Goal: Find specific page/section: Find specific page/section

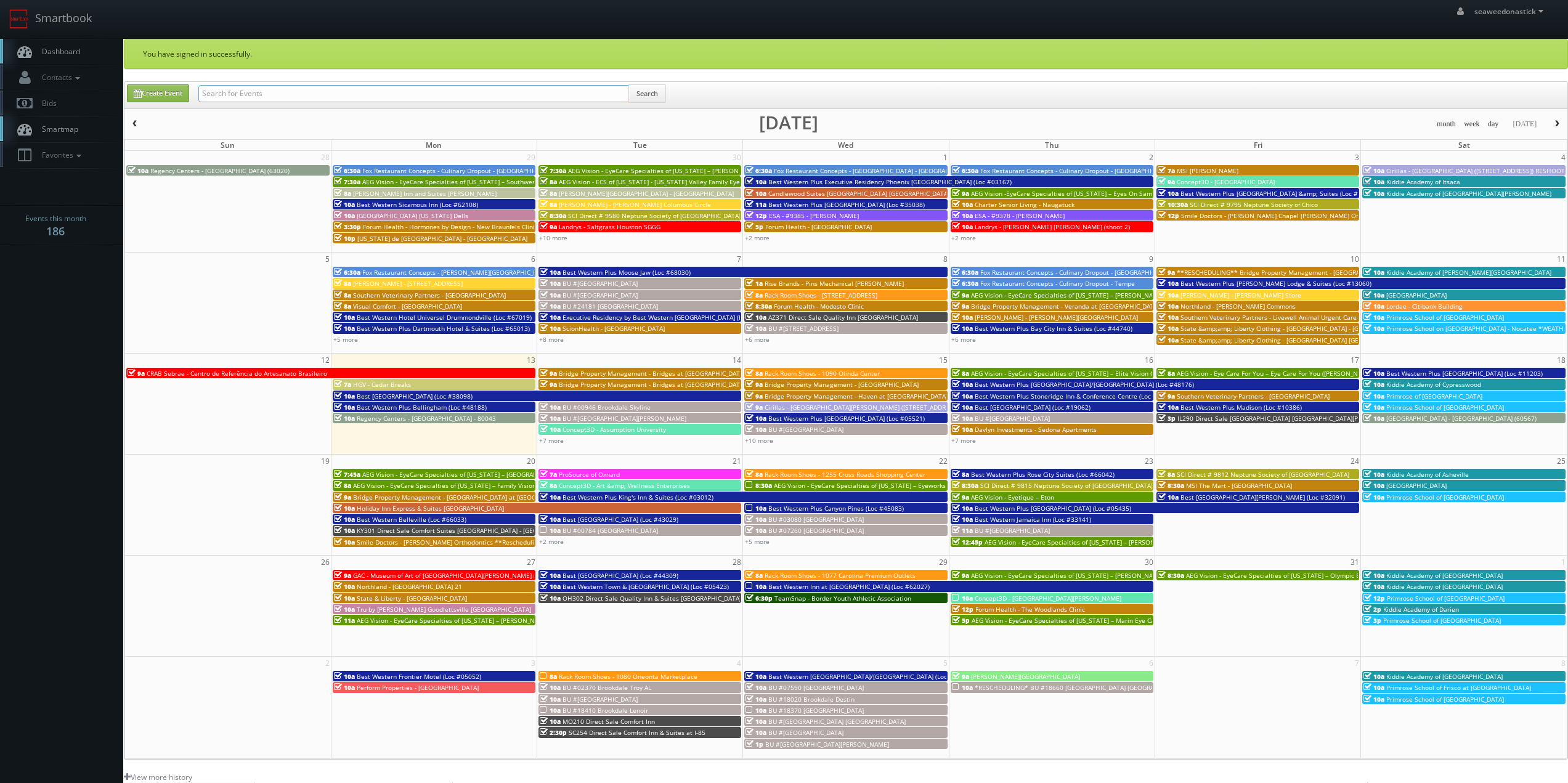
click at [274, 98] on input "text" at bounding box center [414, 94] width 431 height 17
paste input "[GEOGRAPHIC_DATA] [US_STATE] Dells"
click at [628, 87] on input "[GEOGRAPHIC_DATA] [US_STATE] Dells" at bounding box center [414, 94] width 431 height 17
type input "[GEOGRAPHIC_DATA] [US_STATE] Dells"
click at [637, 94] on button "Search" at bounding box center [647, 93] width 38 height 18
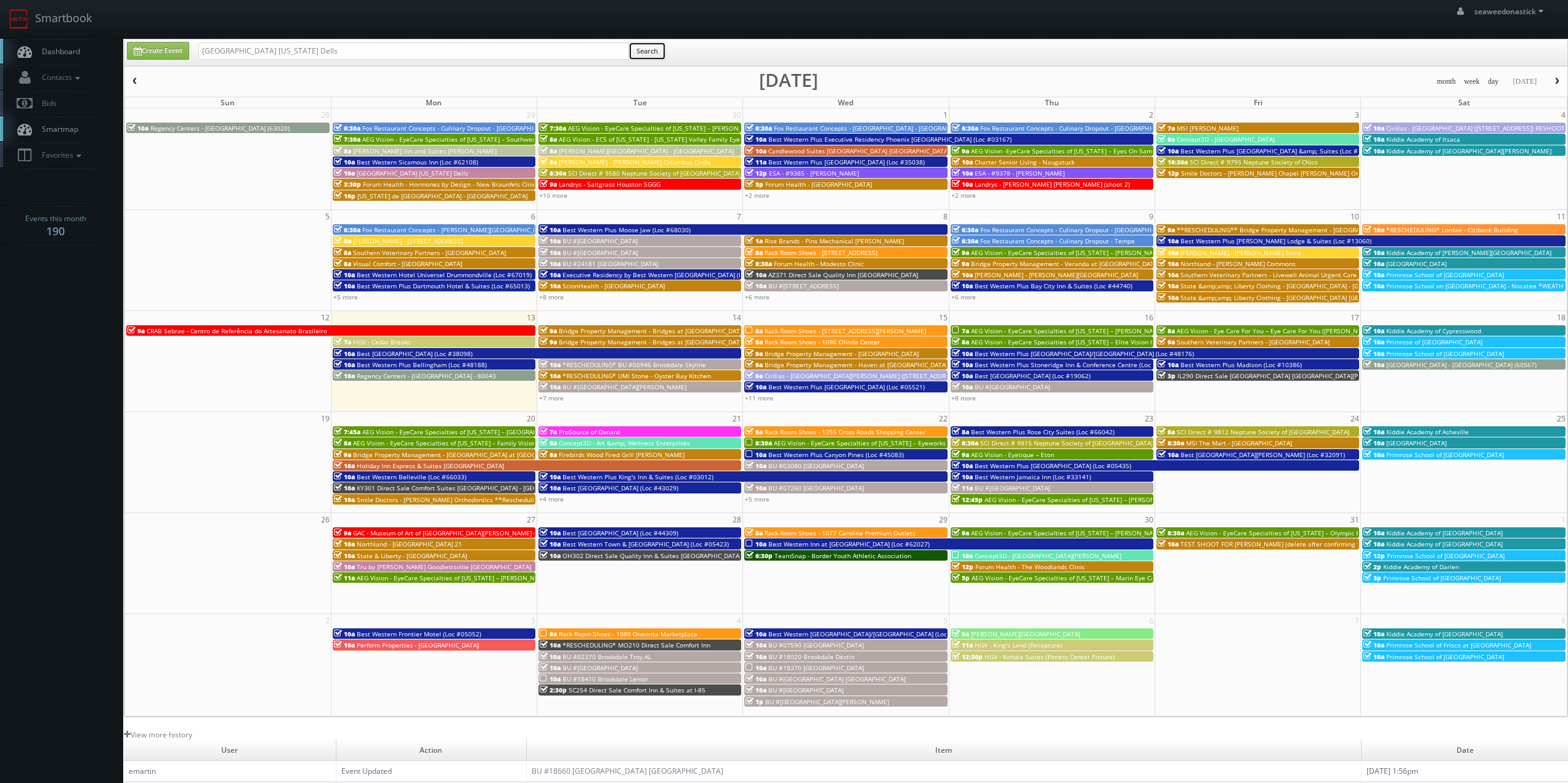
click at [647, 49] on button "Search" at bounding box center [647, 50] width 38 height 18
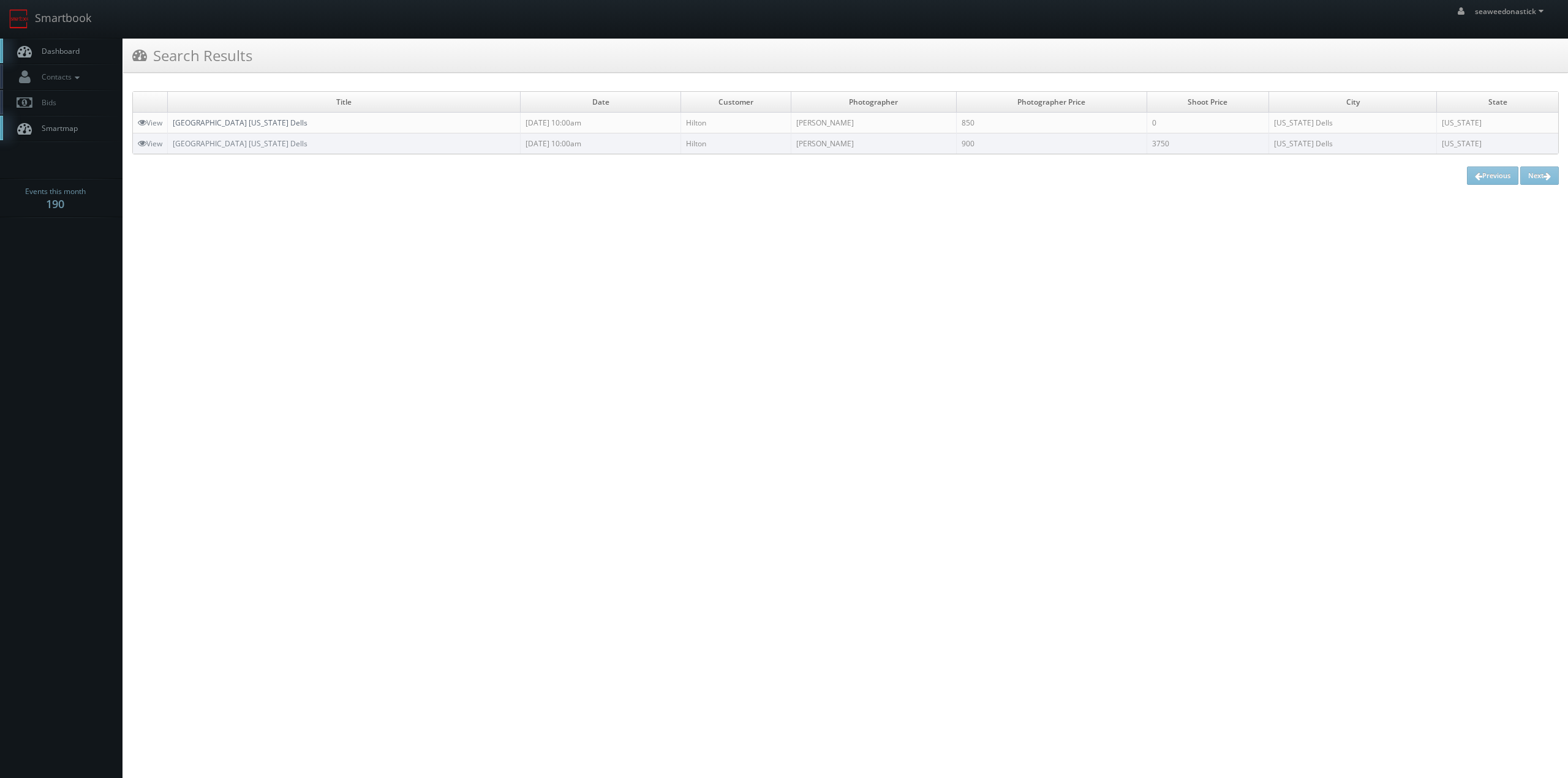
click at [212, 125] on link "[GEOGRAPHIC_DATA] [US_STATE] Dells" at bounding box center [240, 122] width 135 height 11
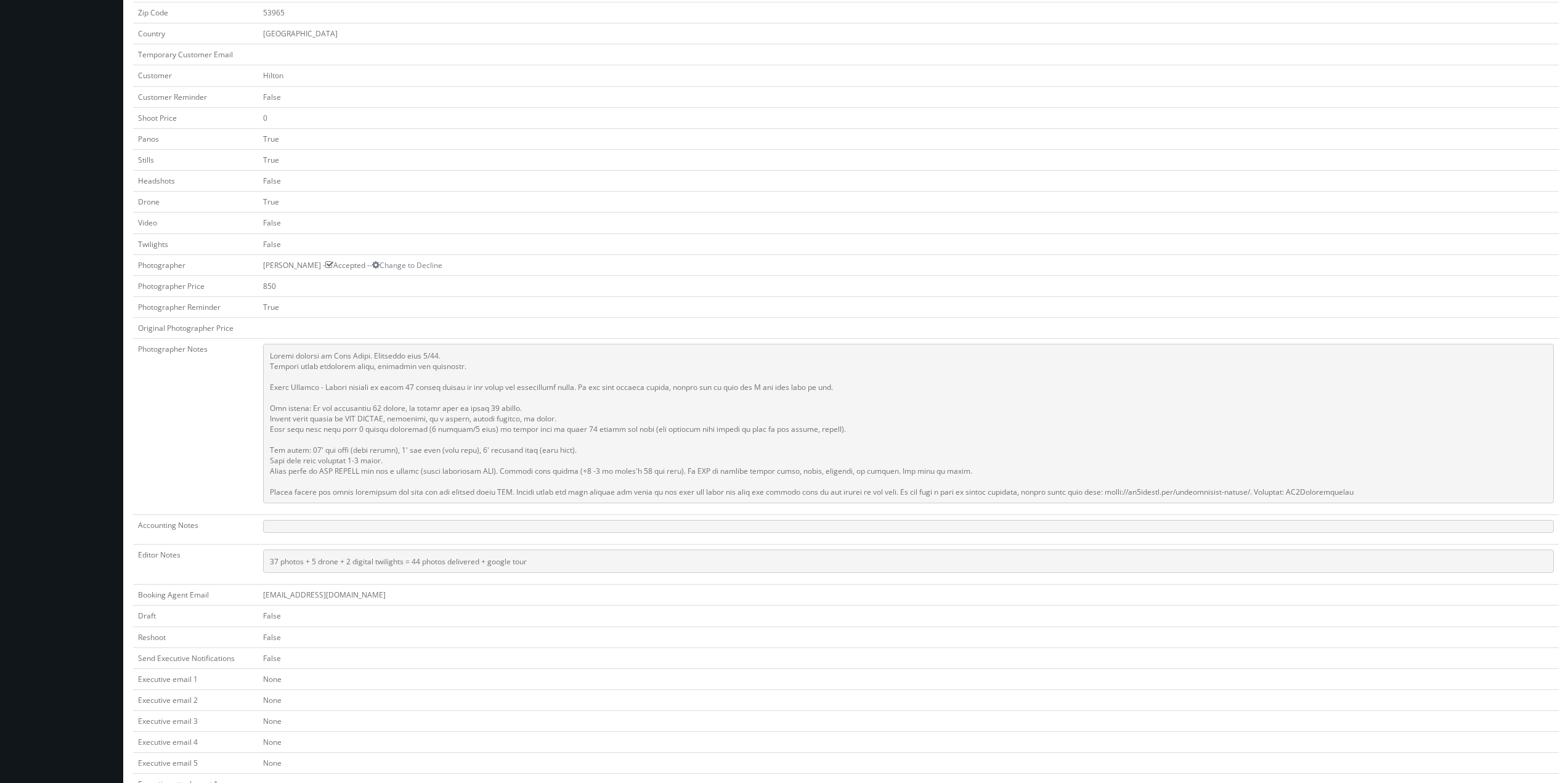
scroll to position [123, 0]
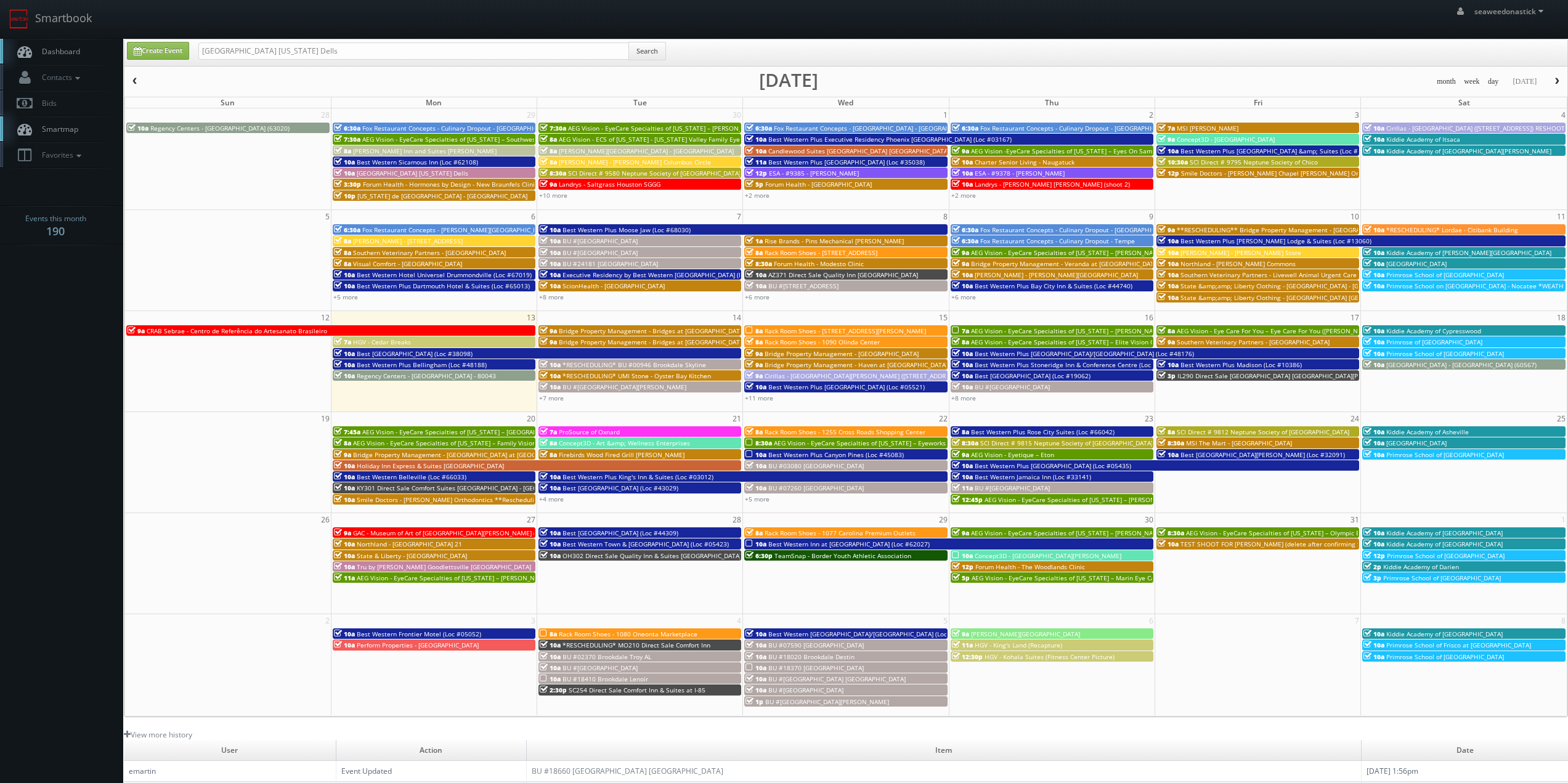
click at [265, 60] on div "Hilton Garden Inn Wisconsin Dells Search" at bounding box center [432, 53] width 467 height 24
click at [664, 52] on button "Search" at bounding box center [647, 50] width 38 height 18
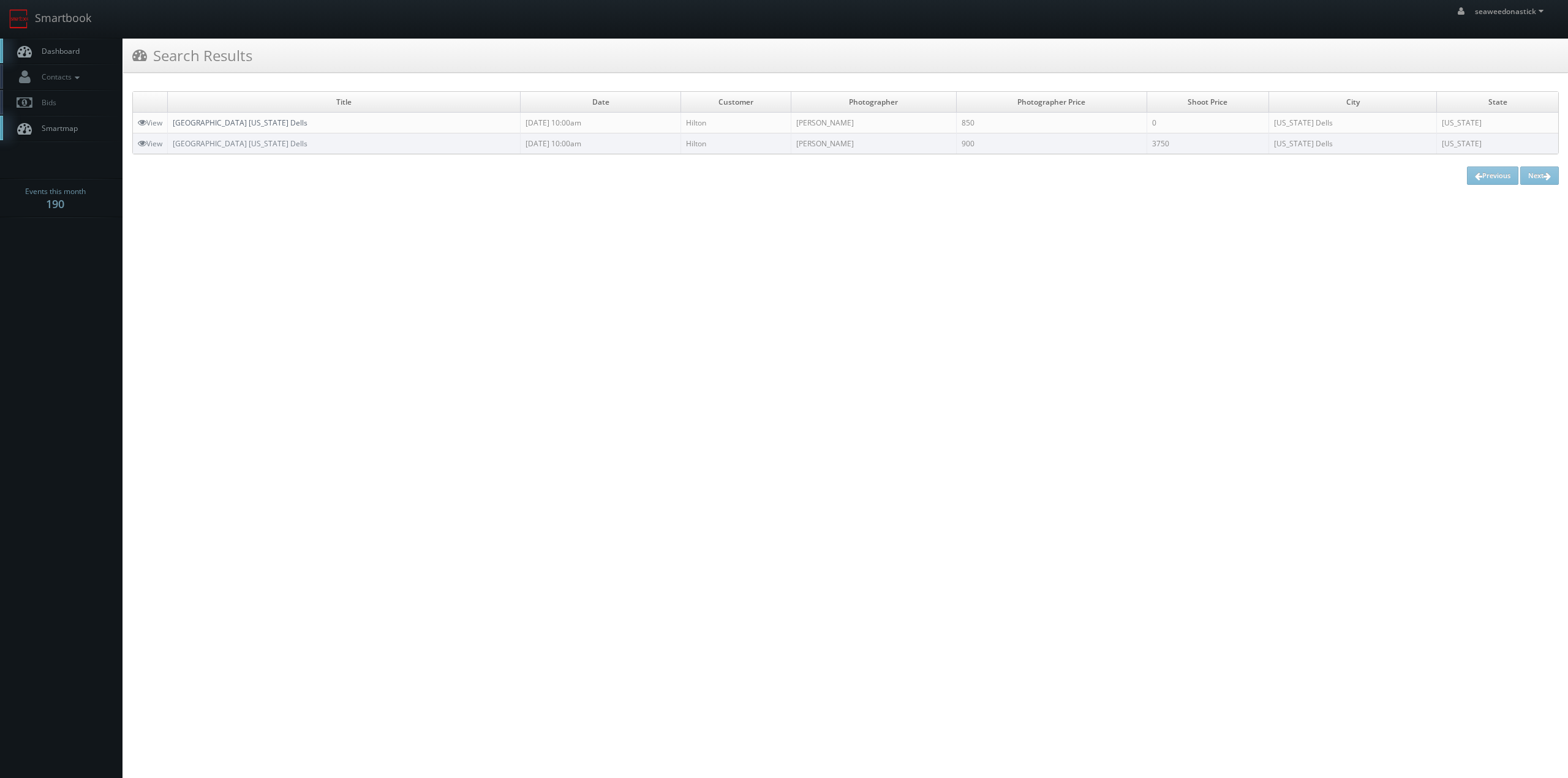
click at [255, 122] on link "[GEOGRAPHIC_DATA] [US_STATE] Dells" at bounding box center [240, 122] width 135 height 11
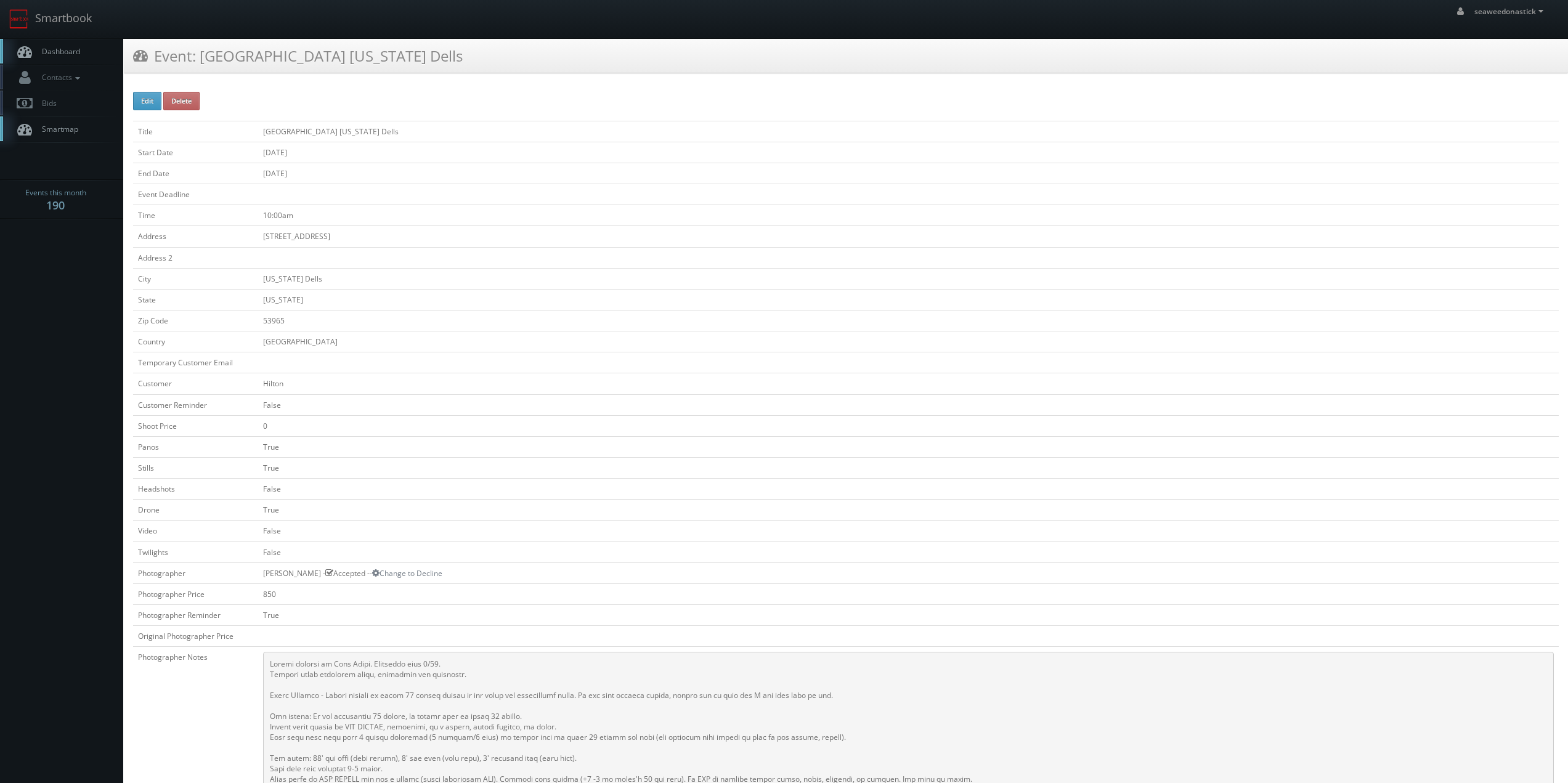
scroll to position [309, 0]
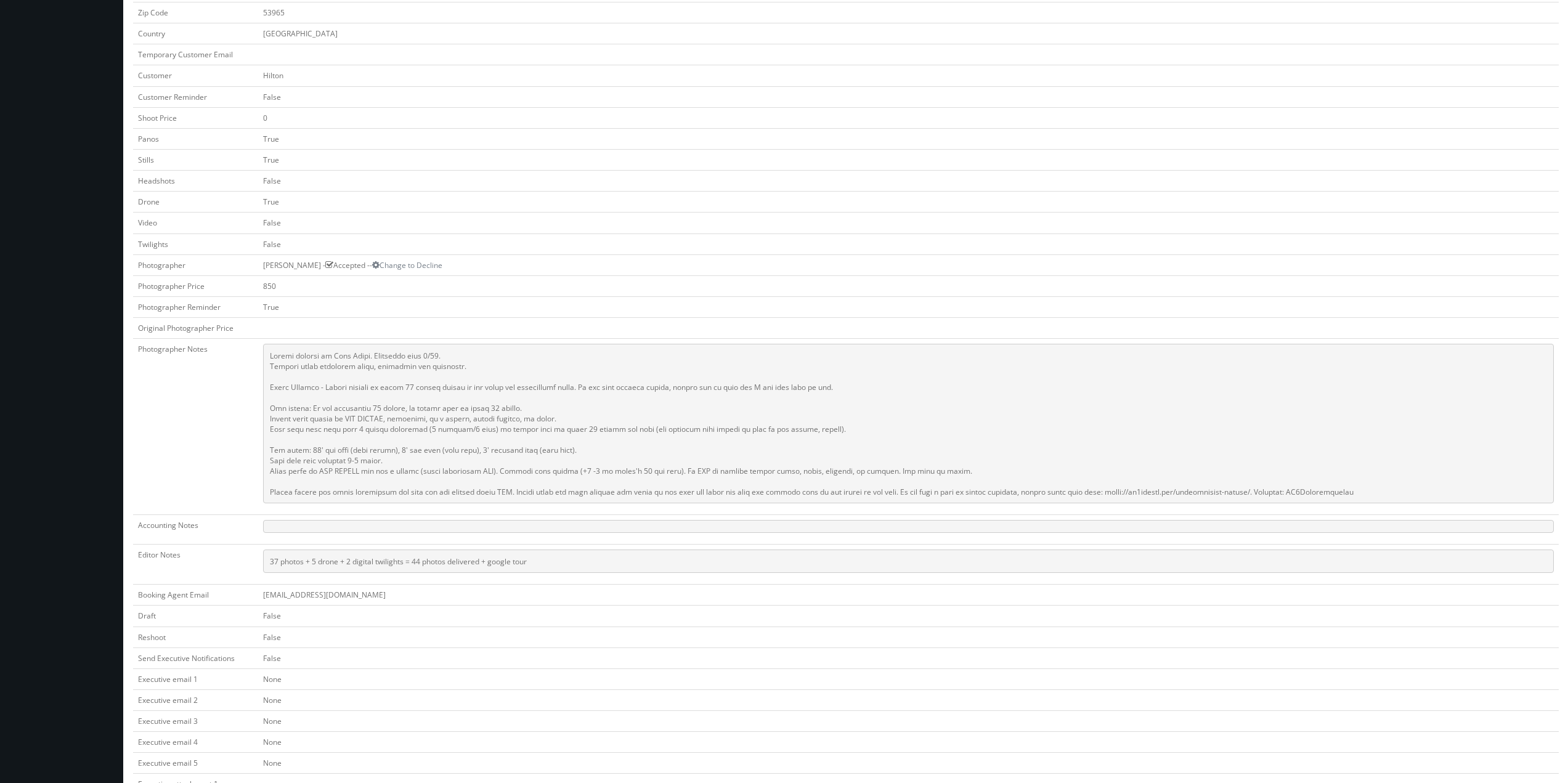
click at [347, 327] on td at bounding box center [908, 329] width 1300 height 21
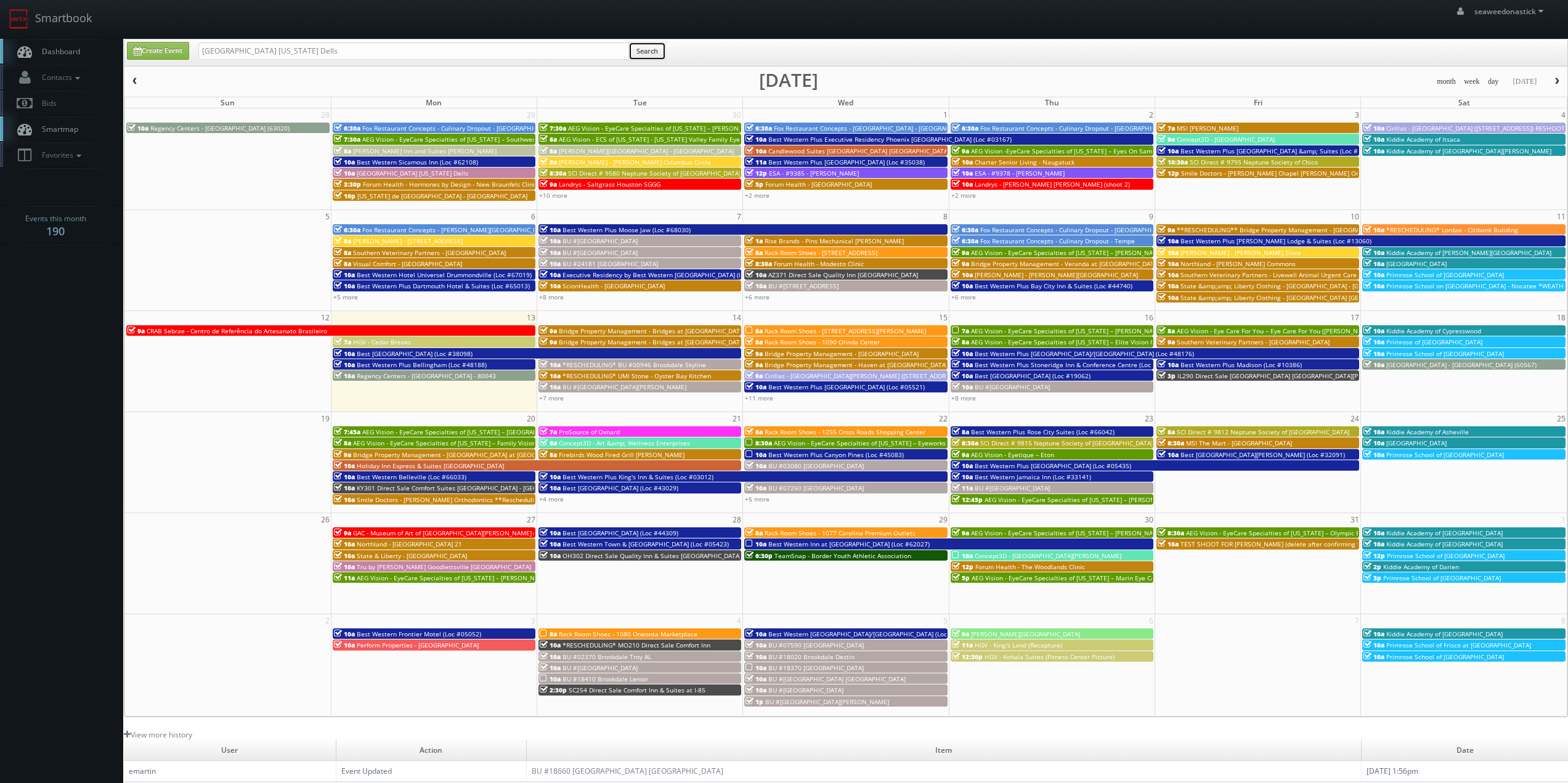
click at [649, 51] on button "Search" at bounding box center [647, 50] width 38 height 18
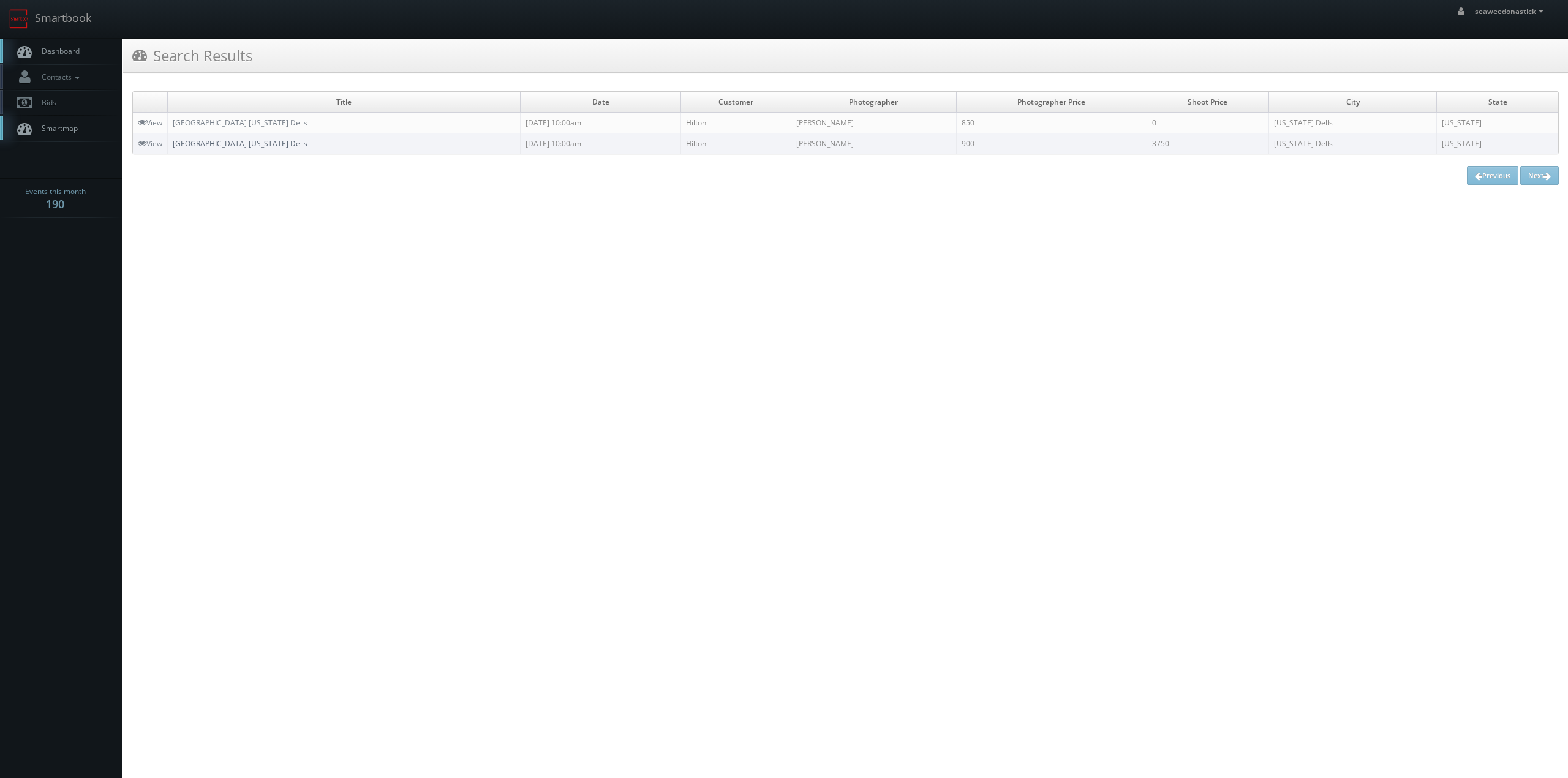
click at [253, 140] on link "[GEOGRAPHIC_DATA] [US_STATE] Dells" at bounding box center [240, 144] width 135 height 11
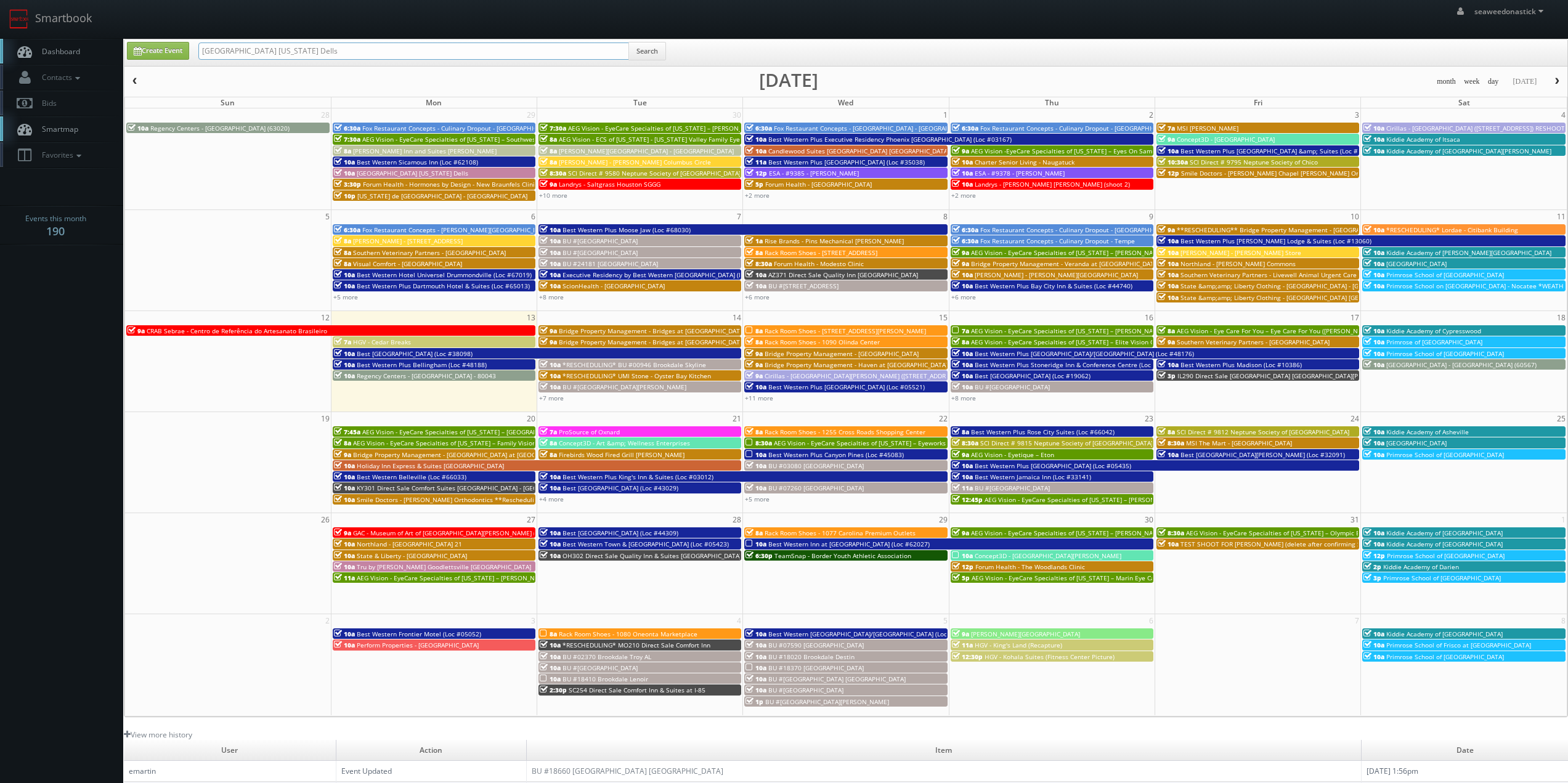
click at [629, 51] on input "[GEOGRAPHIC_DATA] [US_STATE] Dells" at bounding box center [414, 51] width 431 height 17
click at [647, 49] on button "Search" at bounding box center [647, 50] width 38 height 18
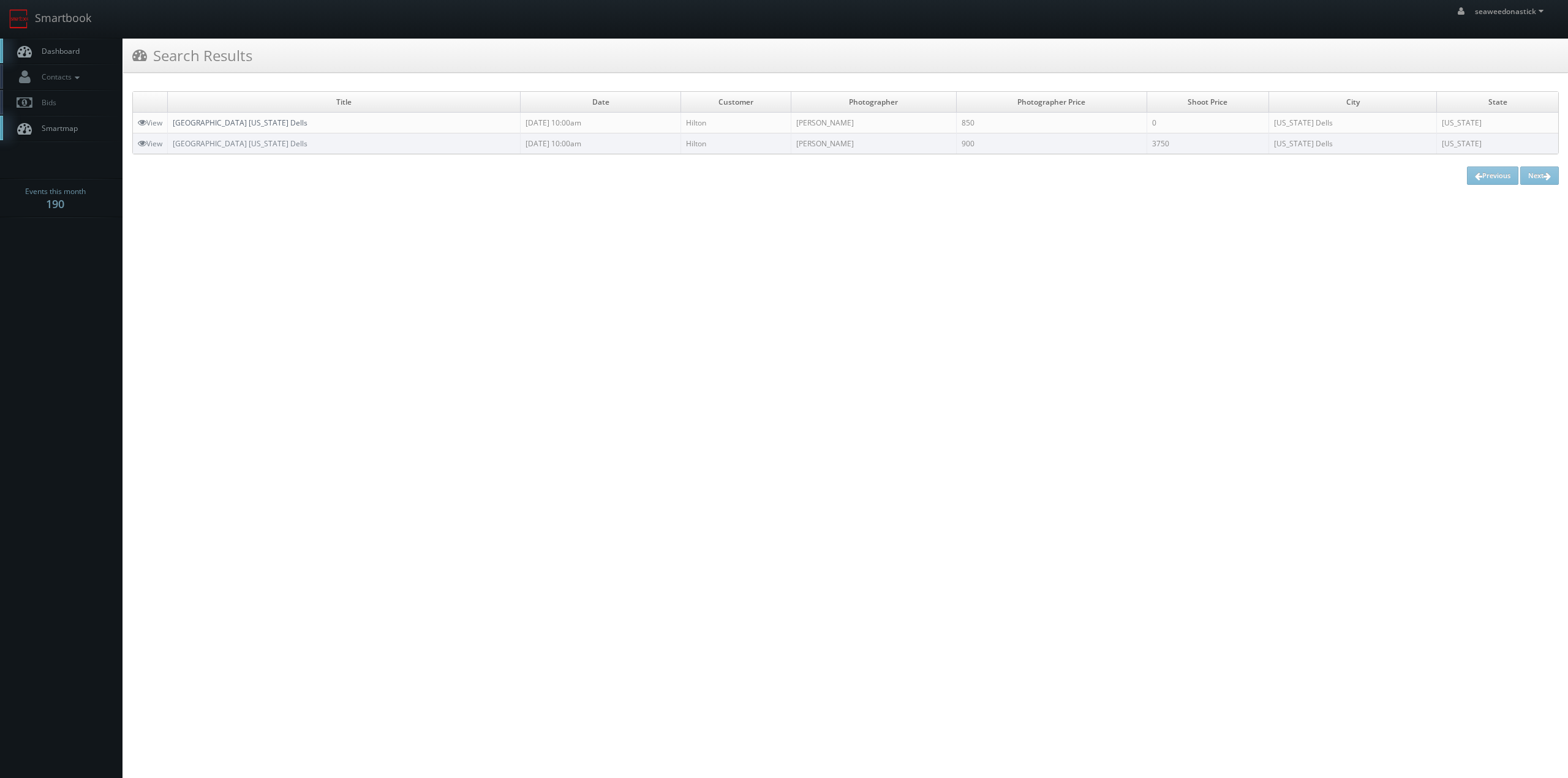
click at [230, 125] on link "[GEOGRAPHIC_DATA] [US_STATE] Dells" at bounding box center [240, 122] width 135 height 11
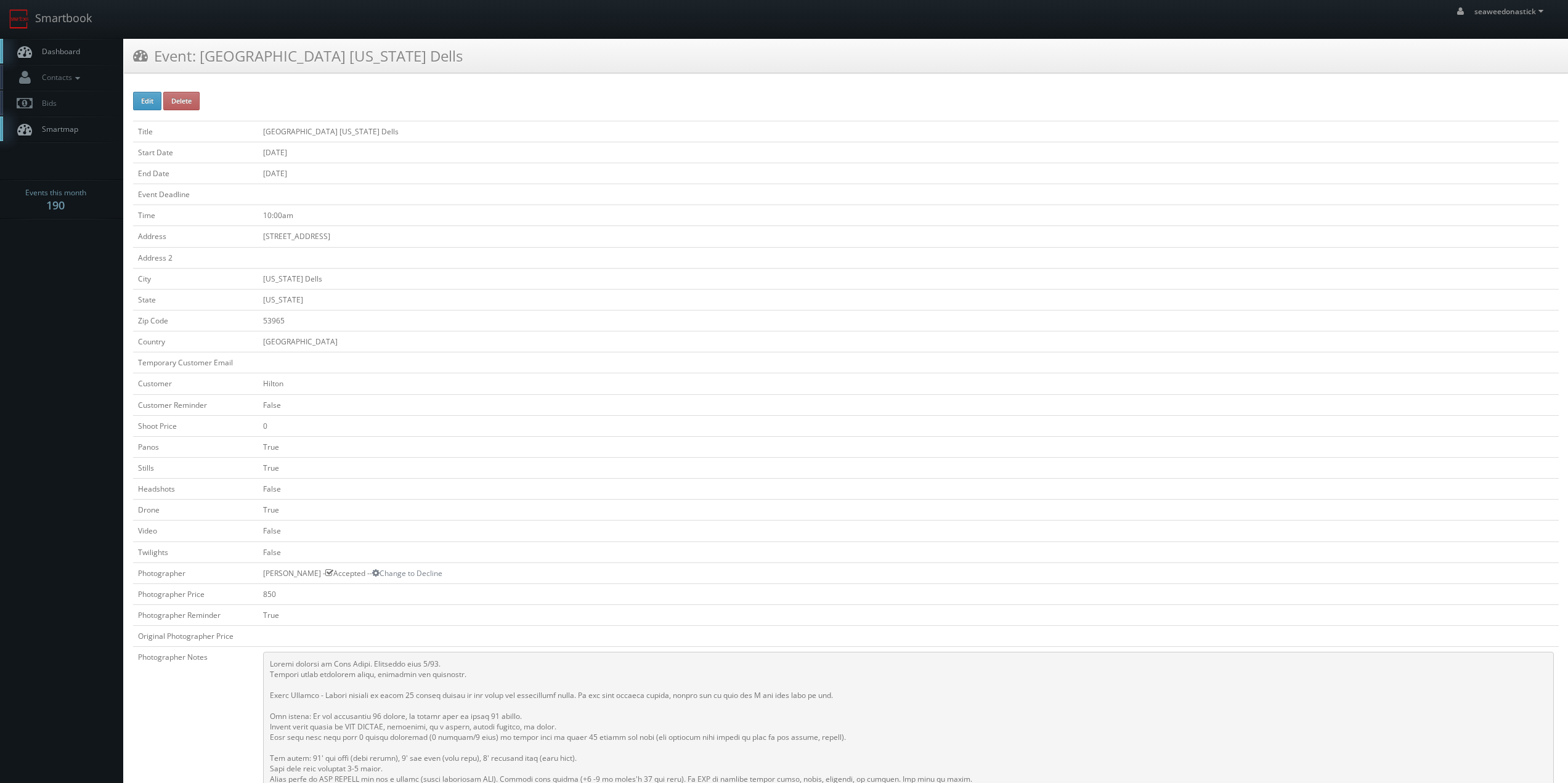
scroll to position [185, 0]
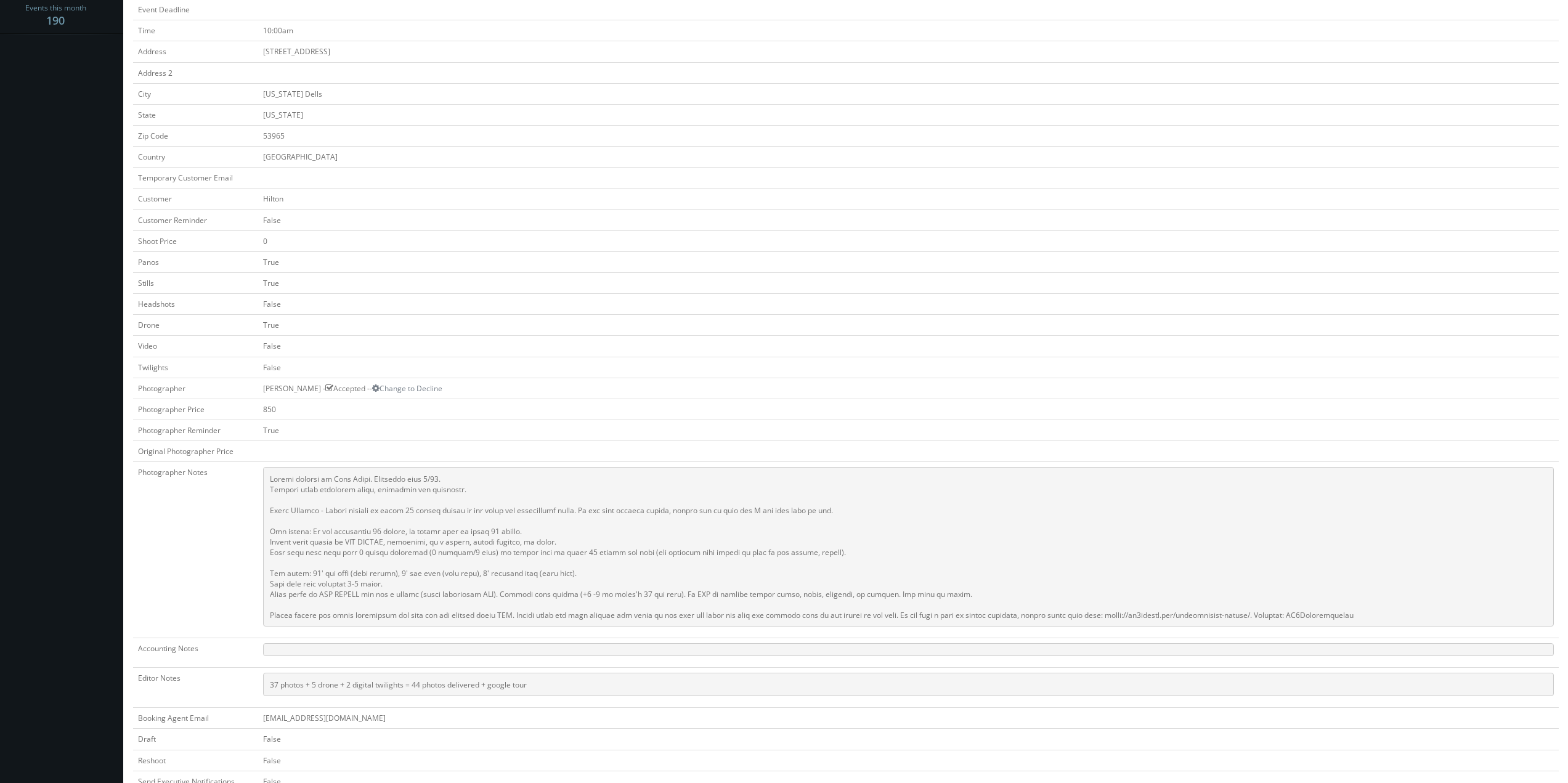
drag, startPoint x: 206, startPoint y: 227, endPoint x: 213, endPoint y: 222, distance: 8.6
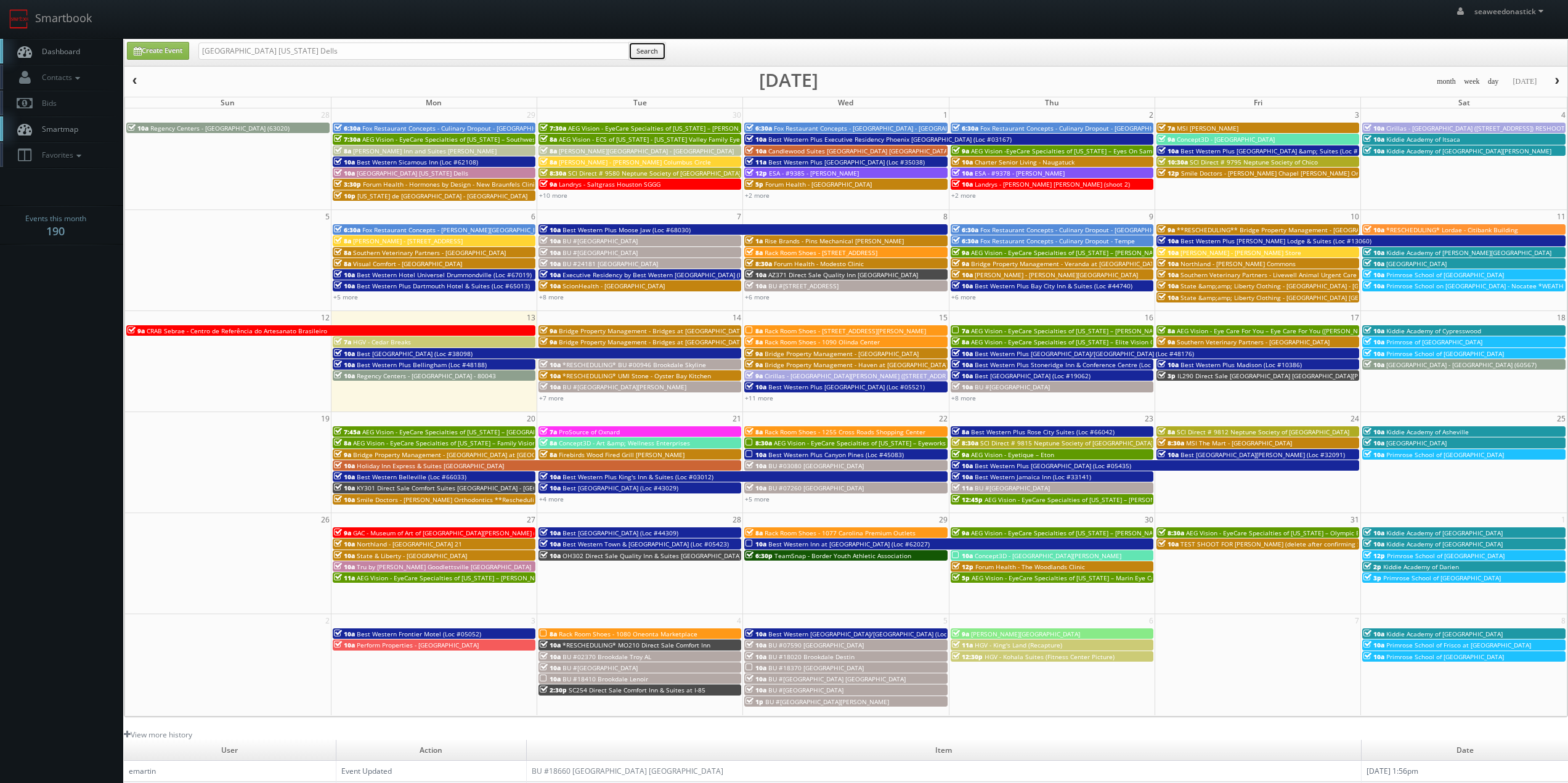
click at [660, 42] on button "Search" at bounding box center [647, 50] width 38 height 18
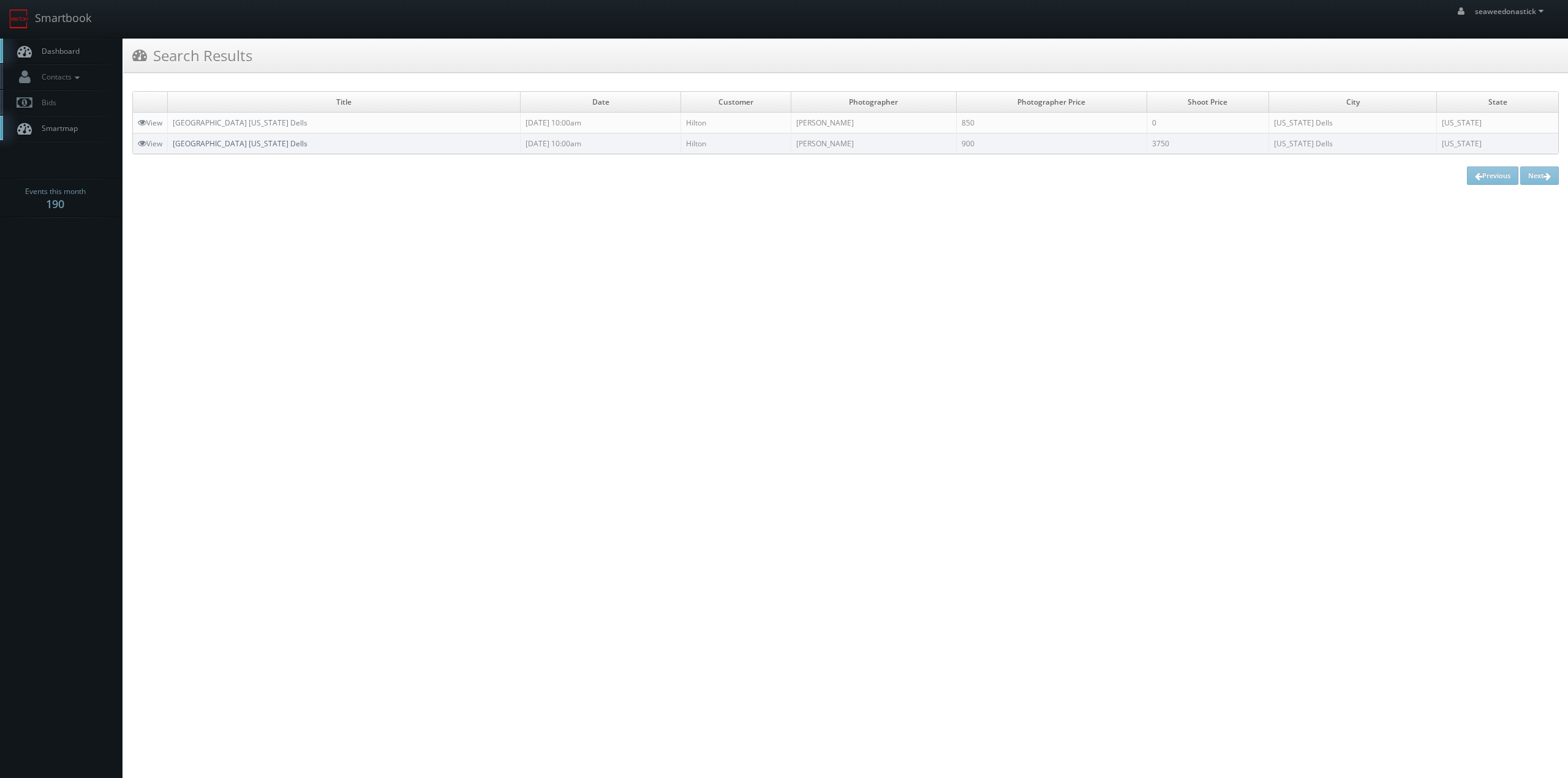
click at [201, 144] on link "[GEOGRAPHIC_DATA] [US_STATE] Dells" at bounding box center [240, 144] width 135 height 11
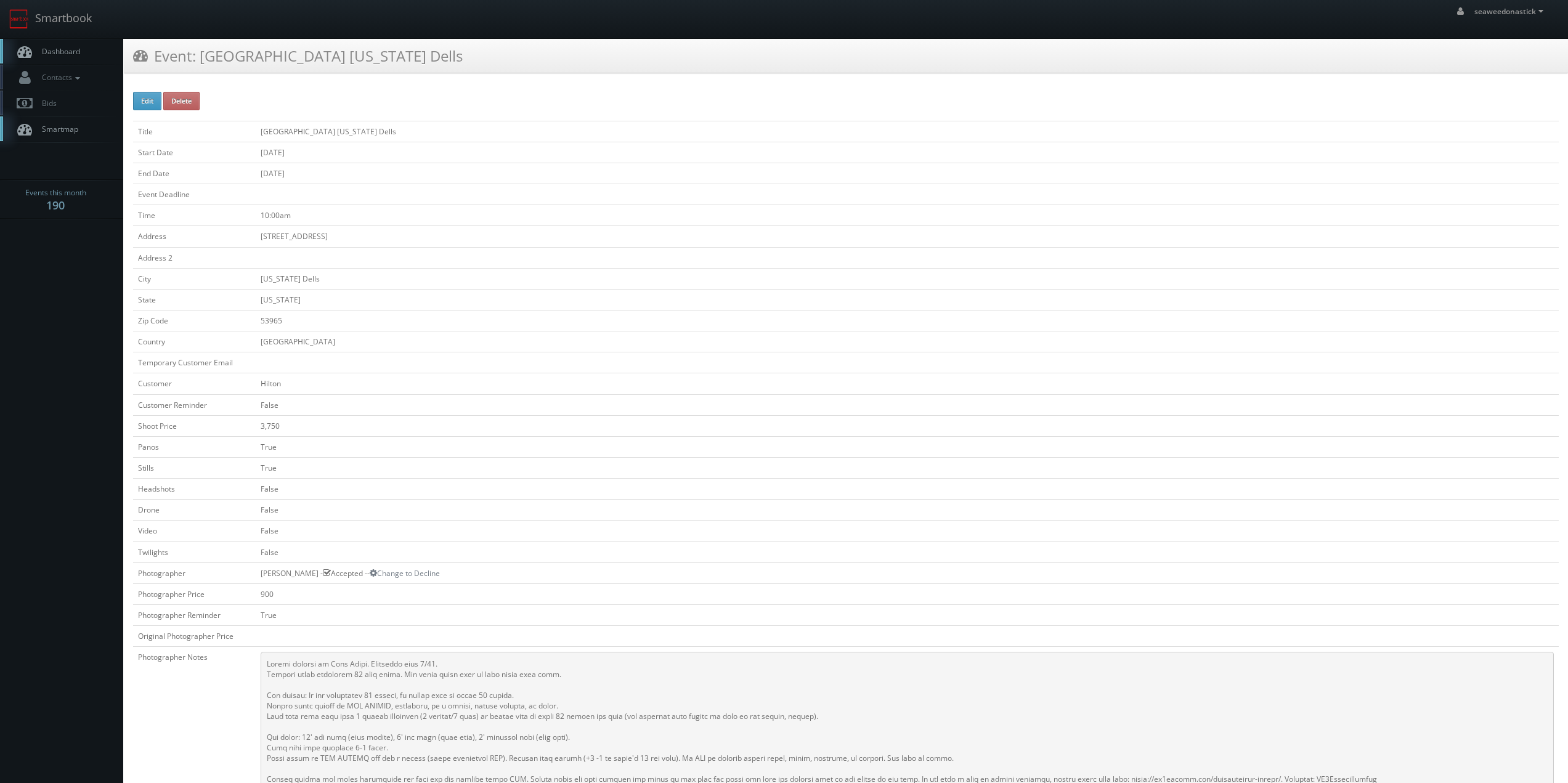
drag, startPoint x: 458, startPoint y: 216, endPoint x: 465, endPoint y: 215, distance: 7.1
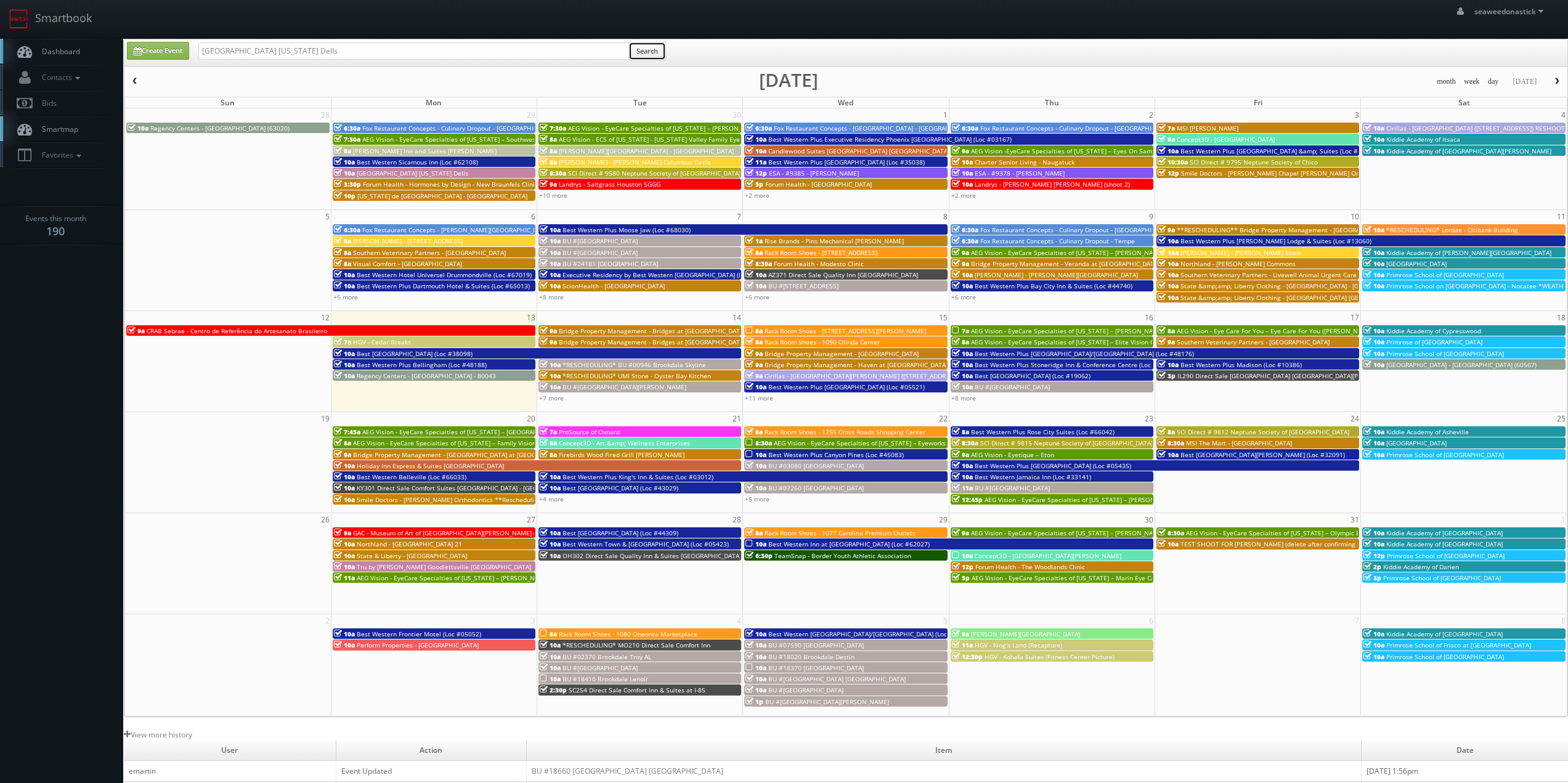
click at [651, 50] on button "Search" at bounding box center [647, 50] width 38 height 18
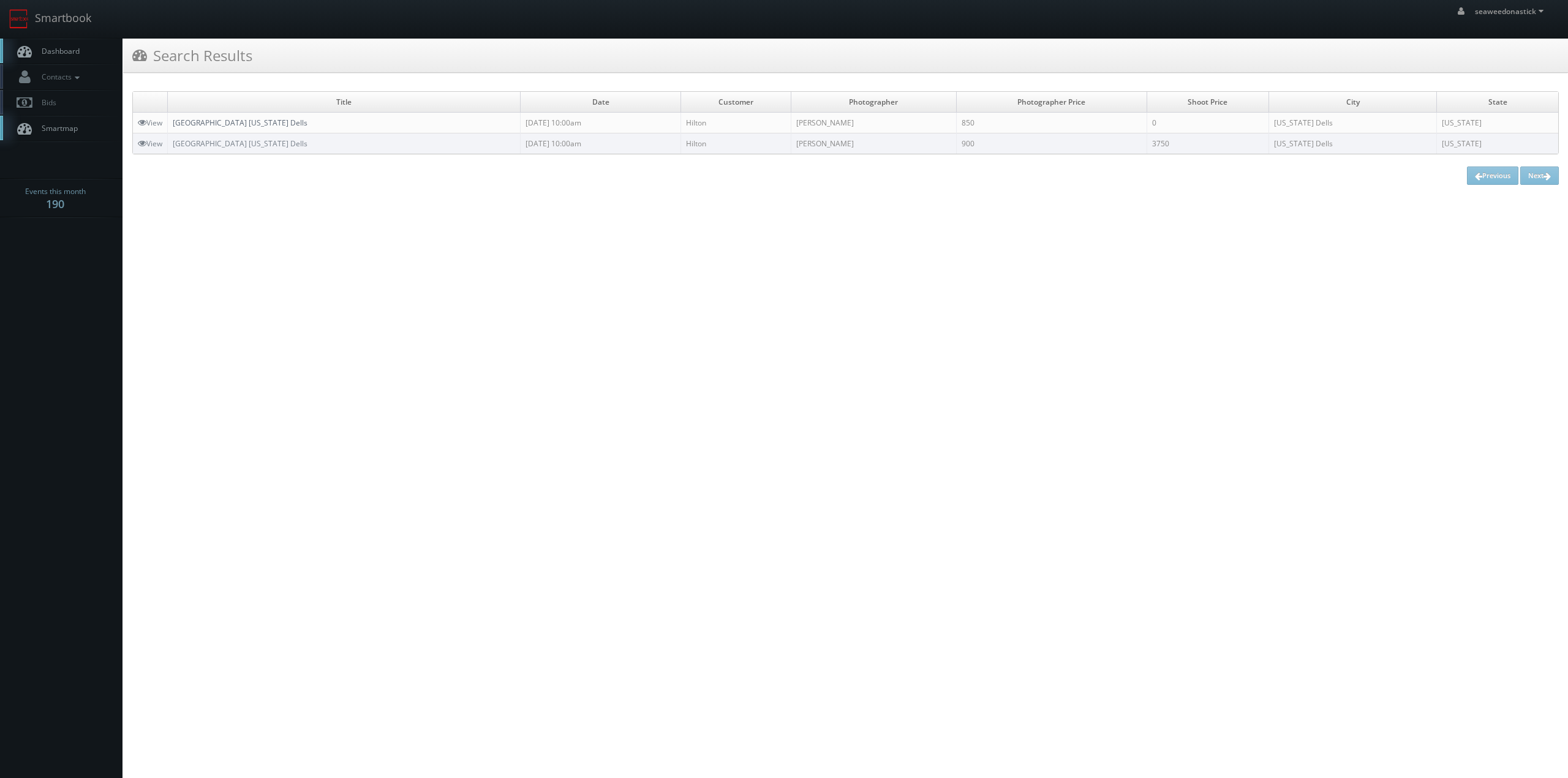
click at [243, 125] on link "[GEOGRAPHIC_DATA] [US_STATE] Dells" at bounding box center [240, 122] width 135 height 11
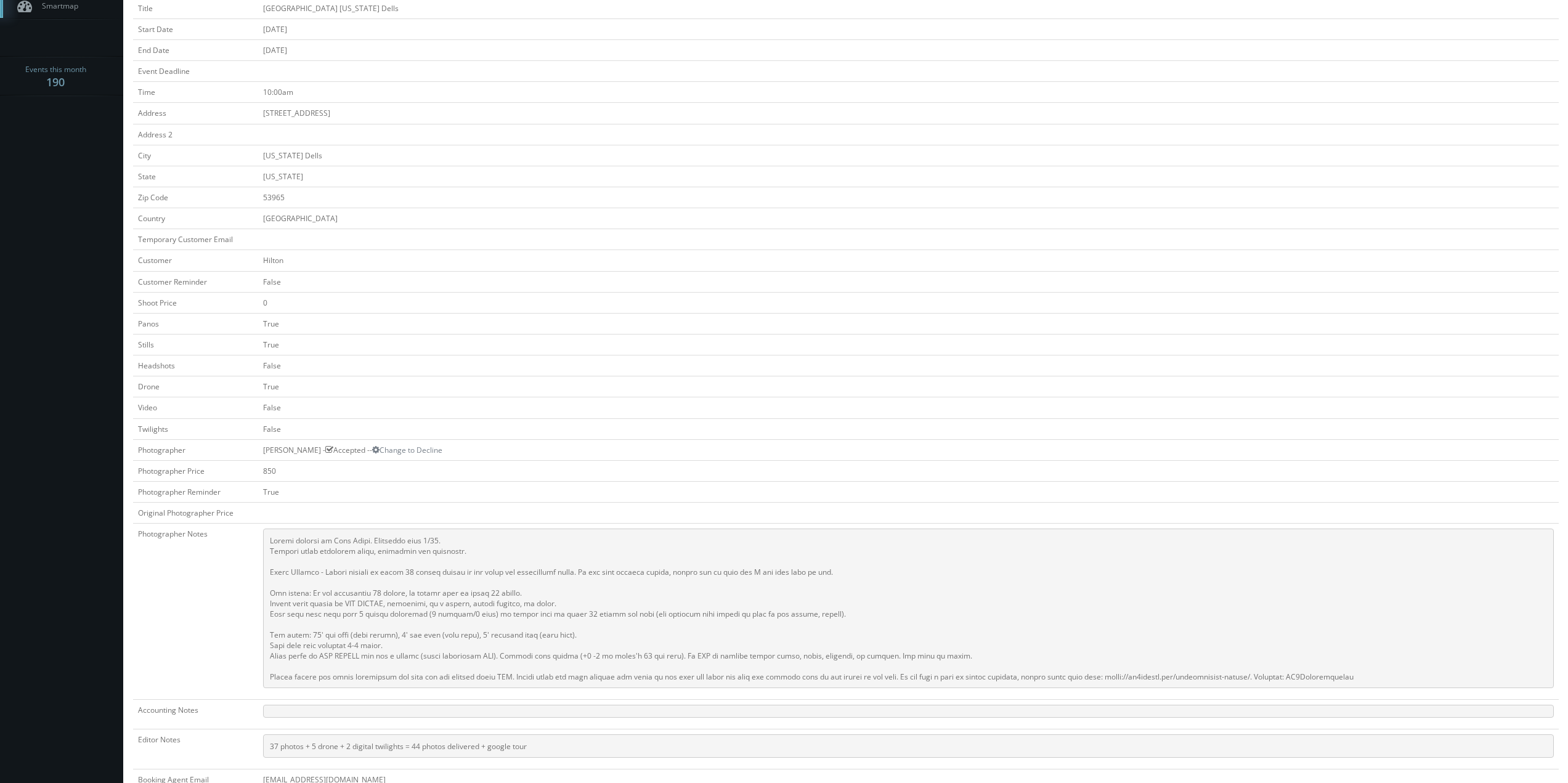
scroll to position [185, 0]
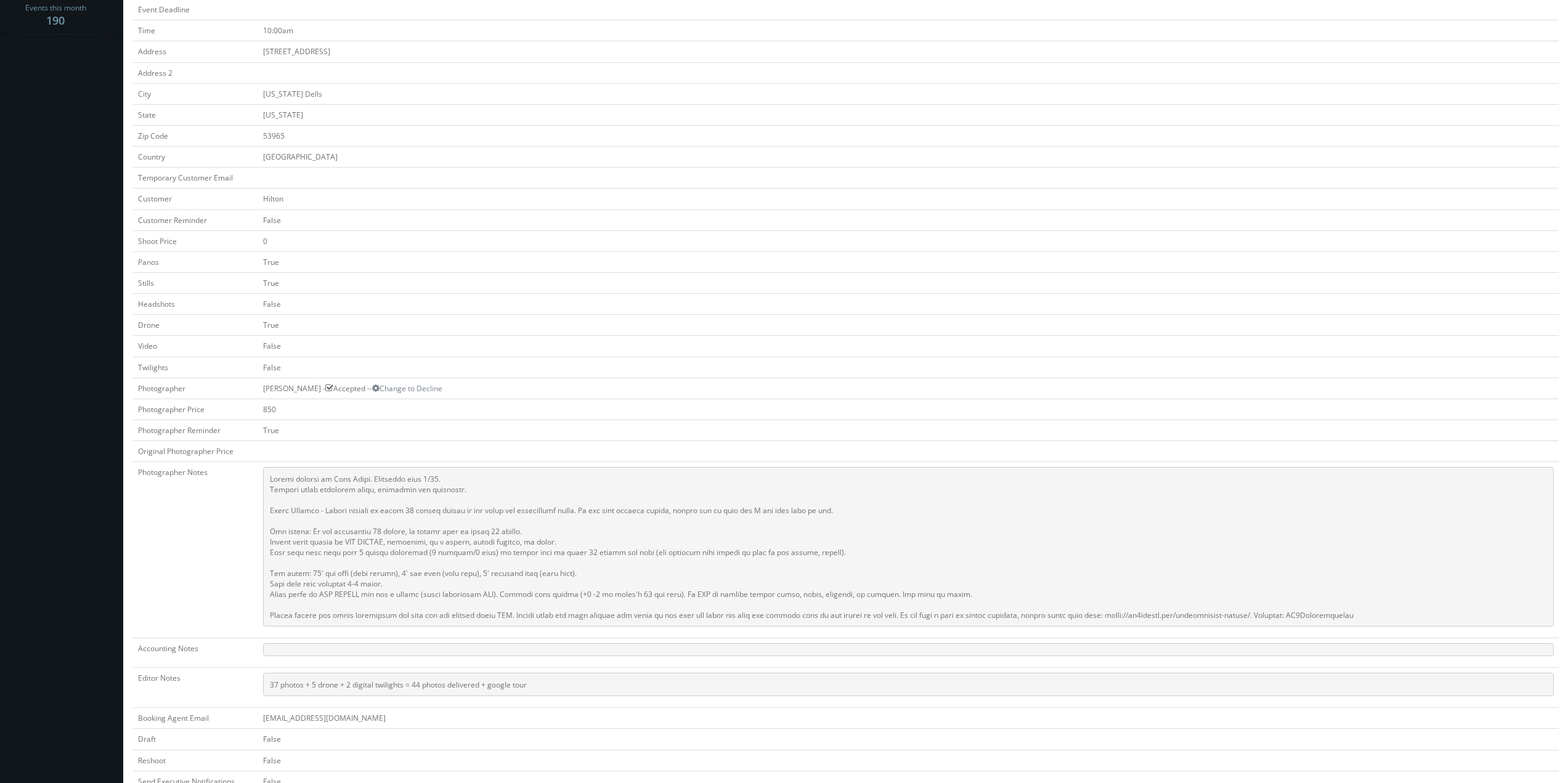
click at [688, 248] on td "0" at bounding box center [908, 242] width 1300 height 21
